Goal: Information Seeking & Learning: Understand process/instructions

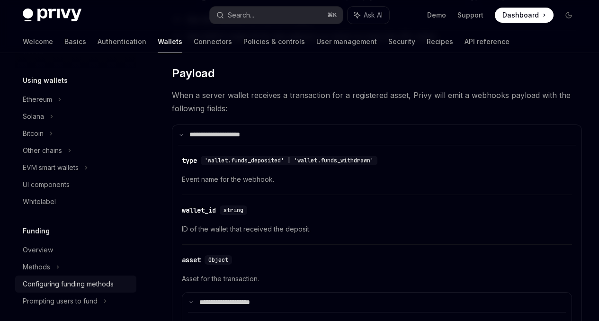
scroll to position [201, 0]
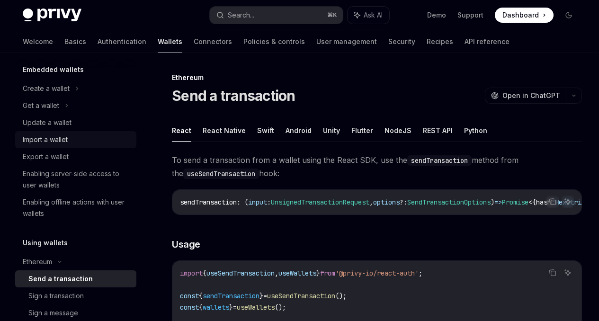
scroll to position [114, 0]
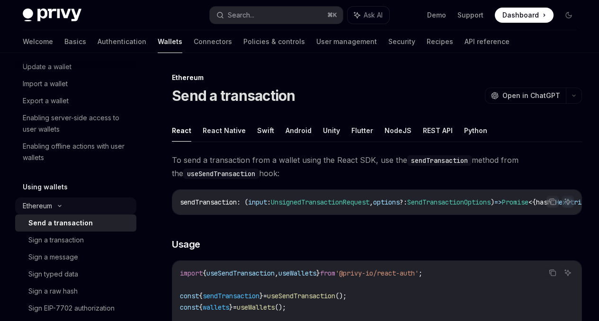
click at [54, 204] on icon at bounding box center [59, 206] width 11 height 4
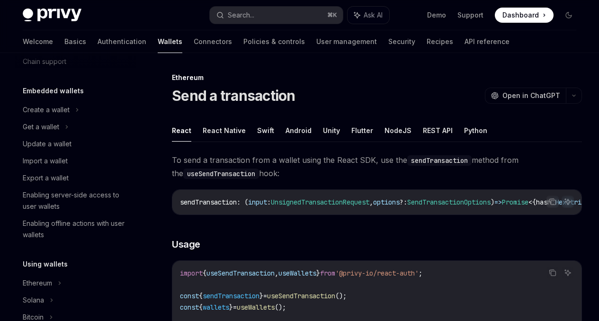
scroll to position [14, 0]
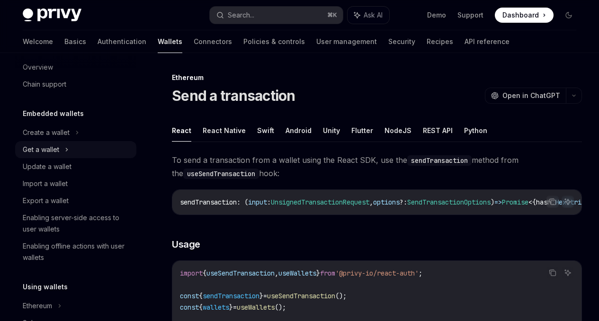
click at [57, 155] on div "Get a wallet" at bounding box center [41, 149] width 36 height 11
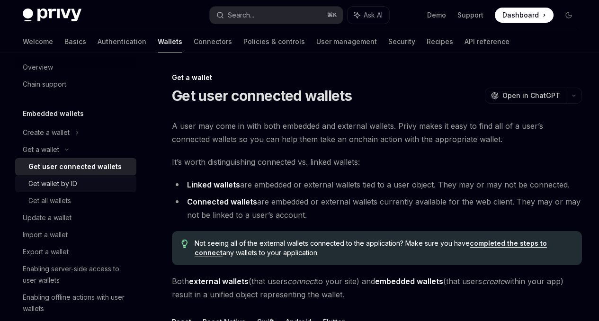
click at [88, 185] on div "Get wallet by ID" at bounding box center [79, 183] width 102 height 11
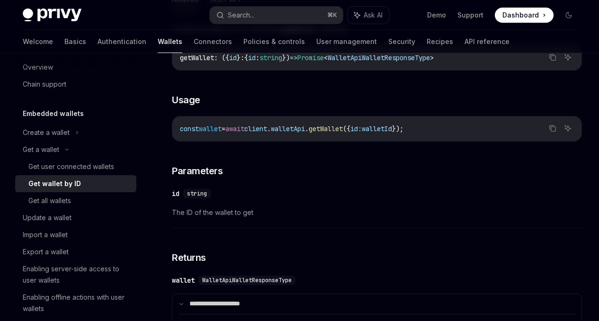
scroll to position [71, 0]
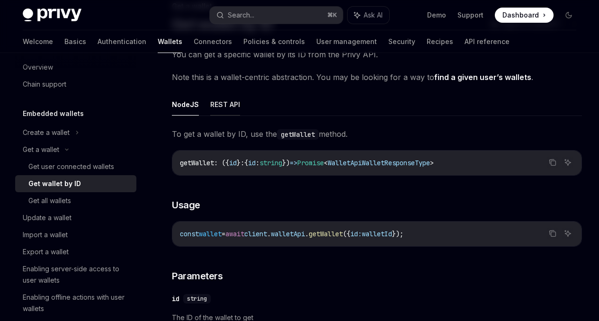
click at [228, 115] on button "REST API" at bounding box center [225, 104] width 30 height 22
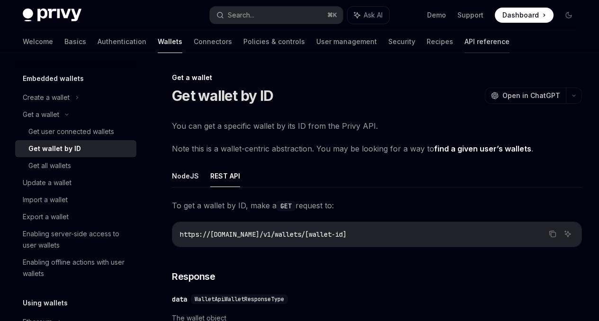
click at [464, 43] on link "API reference" at bounding box center [486, 41] width 45 height 23
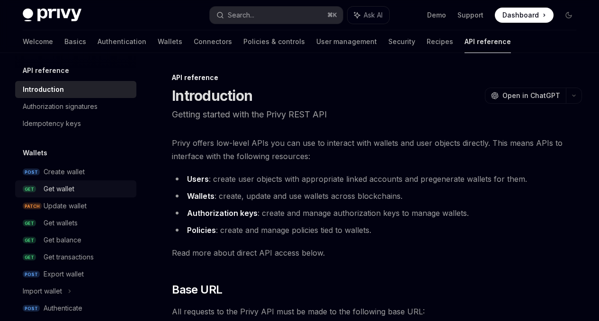
scroll to position [4, 0]
click at [80, 189] on div "Get wallet" at bounding box center [87, 188] width 87 height 11
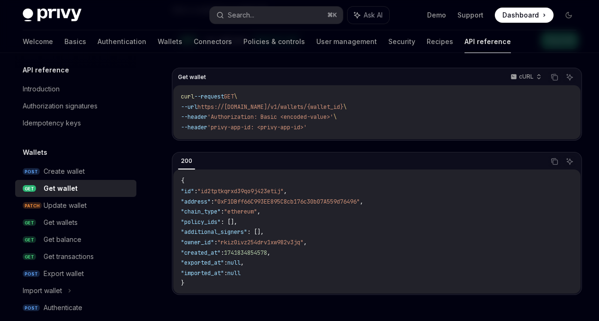
scroll to position [106, 0]
click at [96, 261] on div "Get transactions" at bounding box center [87, 256] width 87 height 11
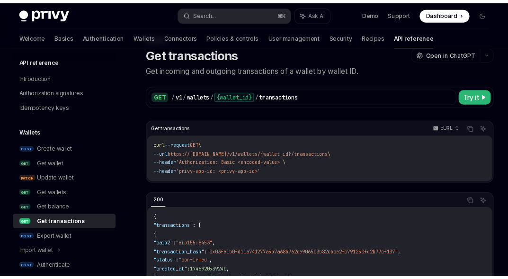
scroll to position [34, 0]
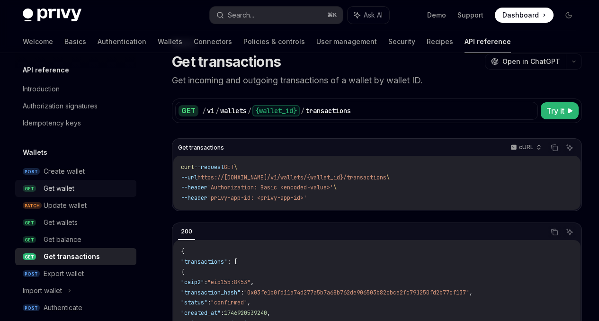
click at [70, 194] on link "GET Get wallet" at bounding box center [75, 188] width 121 height 17
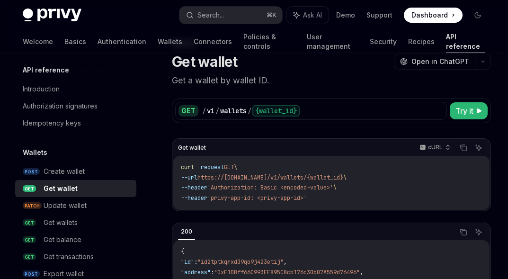
type textarea "*"
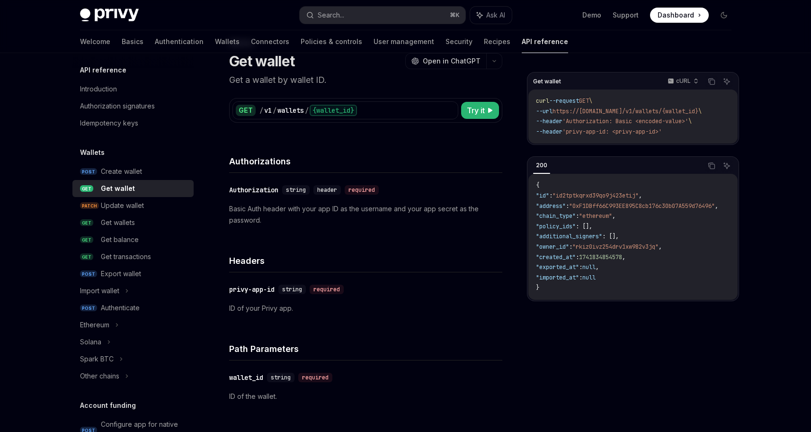
scroll to position [4, 0]
